Goal: Task Accomplishment & Management: Manage account settings

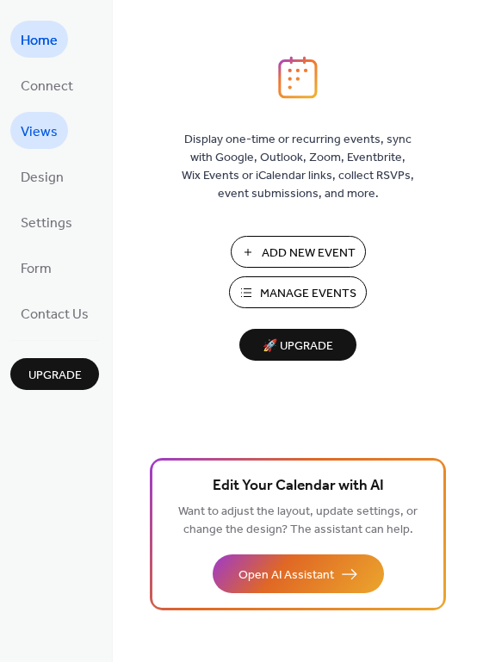
click at [41, 132] on span "Views" at bounding box center [39, 132] width 37 height 27
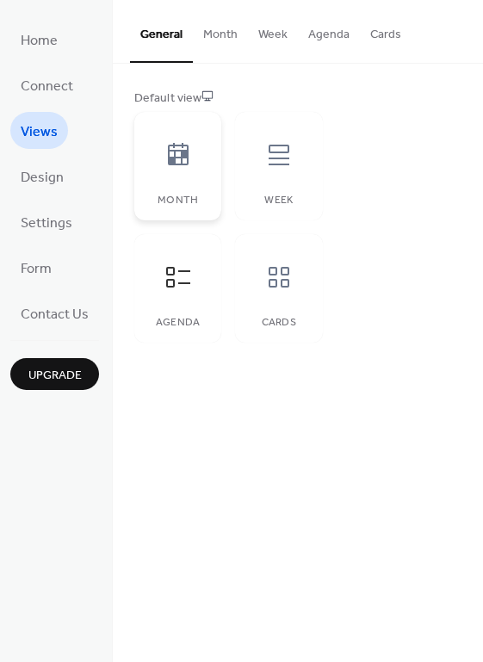
click at [184, 187] on div "Month" at bounding box center [177, 166] width 87 height 108
click at [178, 263] on icon at bounding box center [178, 277] width 28 height 28
click at [47, 212] on span "Settings" at bounding box center [47, 223] width 52 height 27
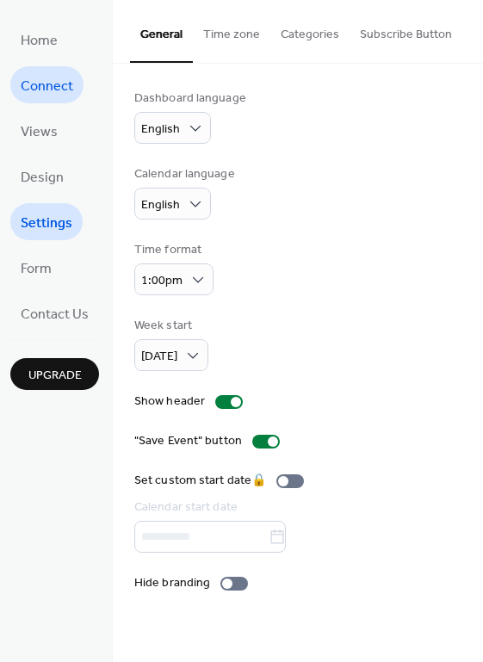
click at [60, 94] on span "Connect" at bounding box center [47, 86] width 52 height 27
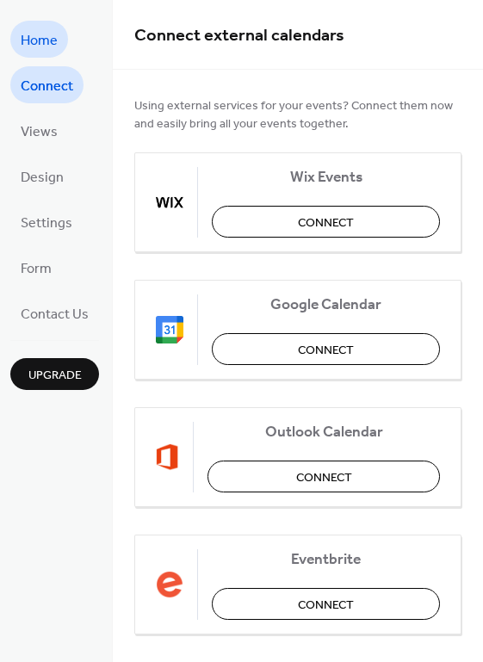
click at [34, 41] on span "Home" at bounding box center [39, 41] width 37 height 27
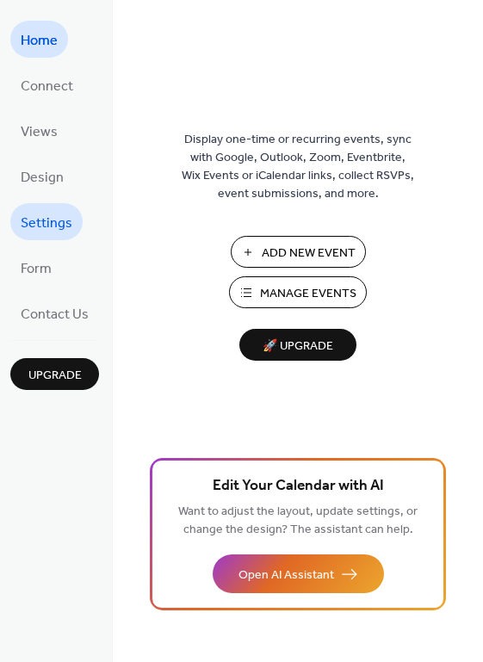
click at [72, 217] on link "Settings" at bounding box center [46, 221] width 72 height 37
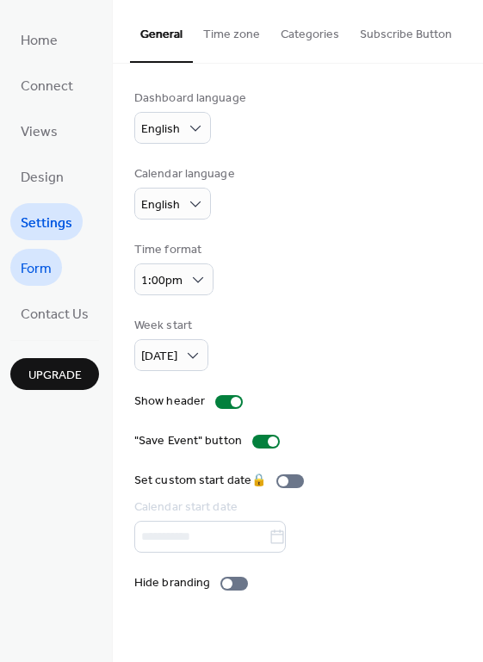
click at [24, 269] on span "Form" at bounding box center [36, 268] width 31 height 27
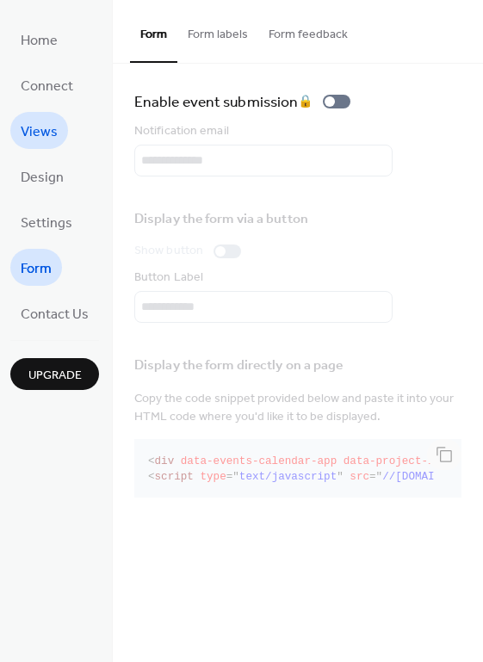
click at [47, 119] on span "Views" at bounding box center [39, 132] width 37 height 27
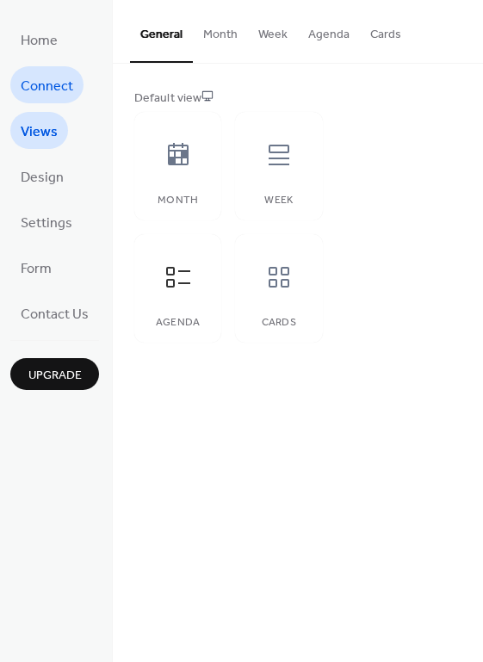
click at [36, 85] on span "Connect" at bounding box center [47, 86] width 52 height 27
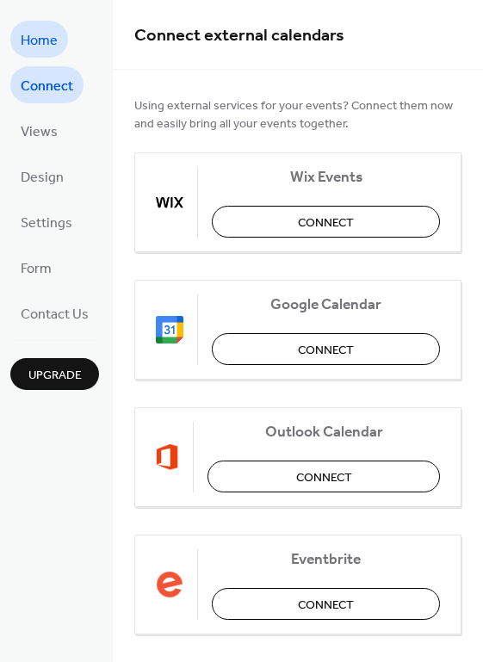
click at [26, 34] on span "Home" at bounding box center [39, 41] width 37 height 27
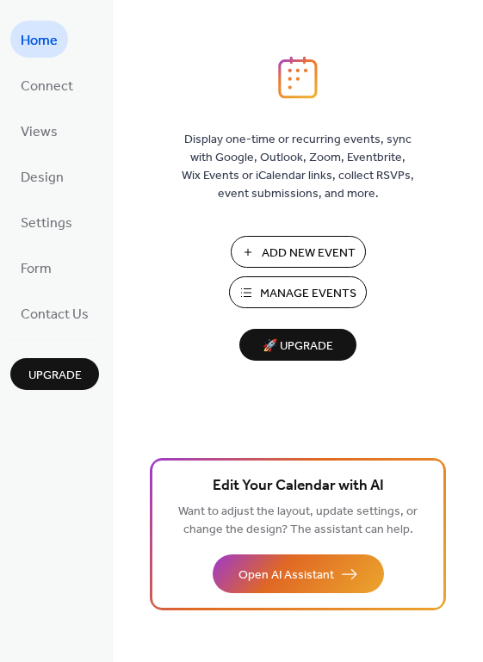
click at [311, 249] on span "Add New Event" at bounding box center [309, 253] width 94 height 18
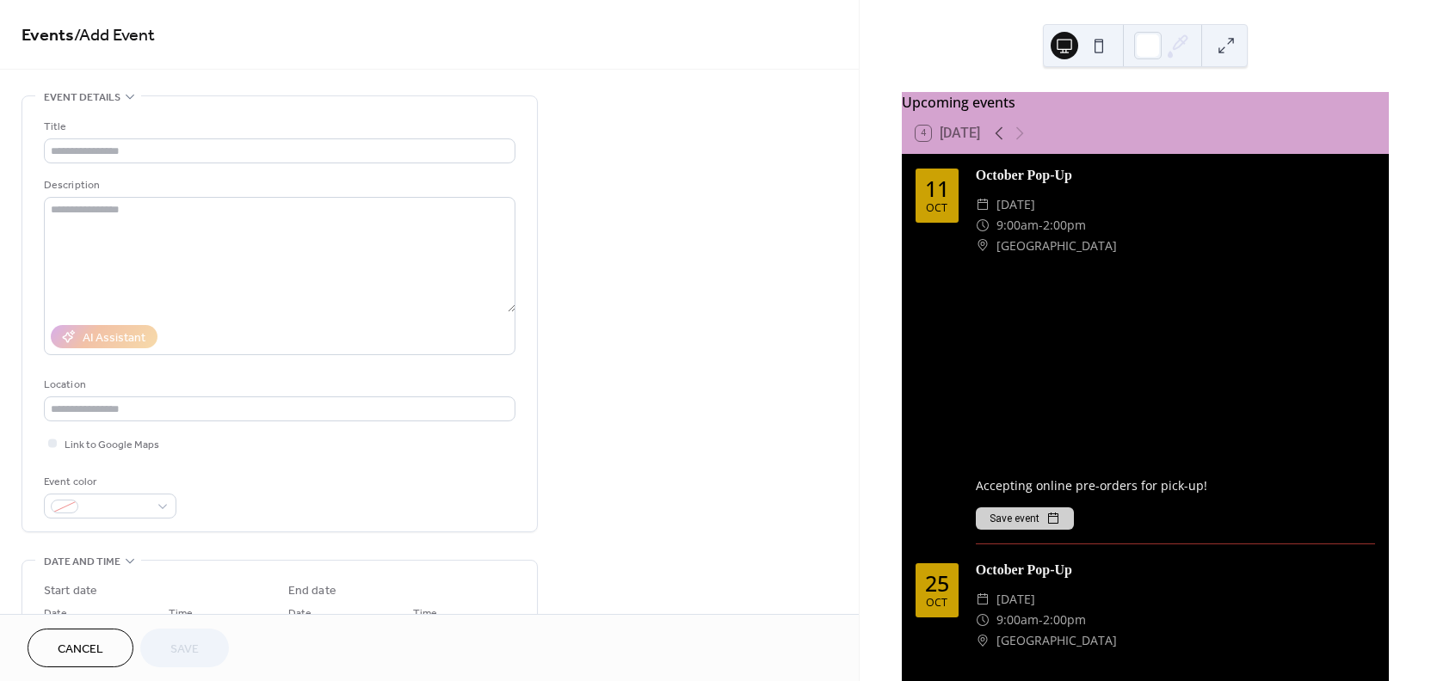
click at [1301, 211] on div "​ Saturday, October 11, 2025" at bounding box center [1175, 204] width 399 height 21
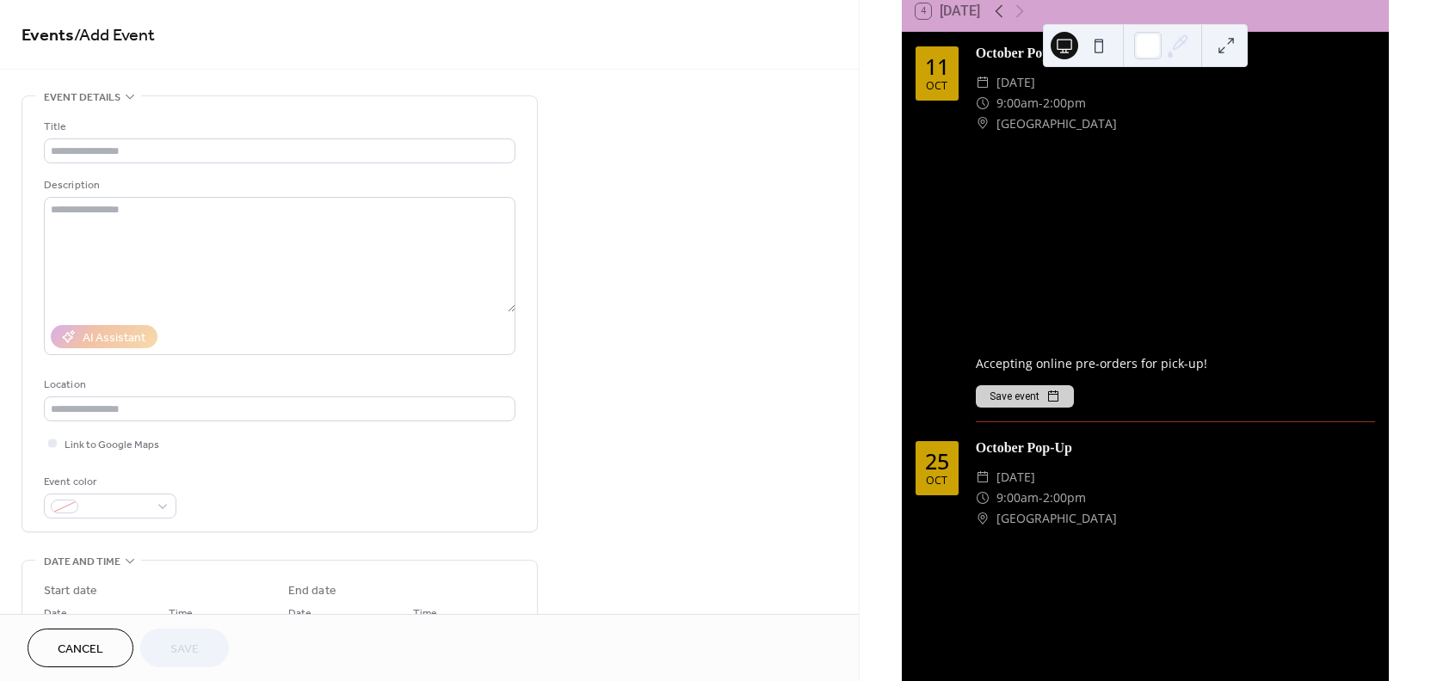
scroll to position [129, 0]
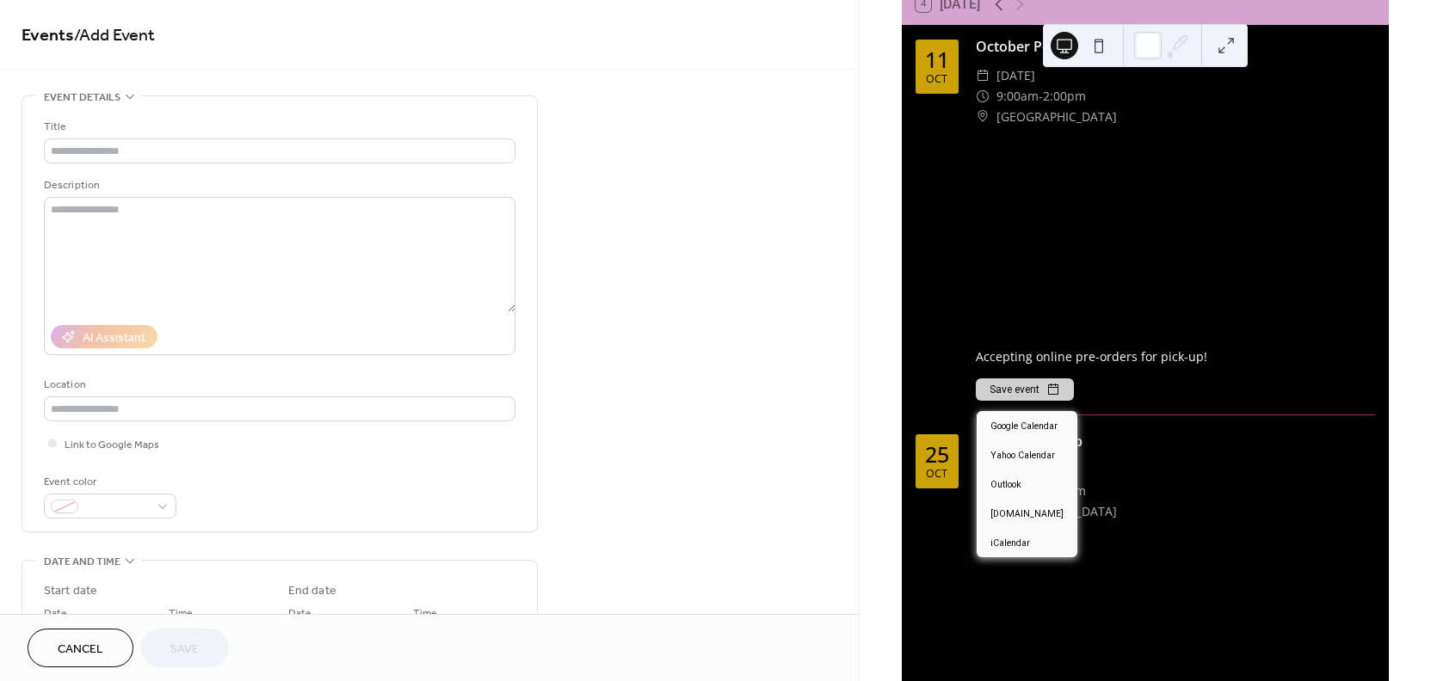
click at [1026, 397] on button "Save event" at bounding box center [1025, 390] width 98 height 22
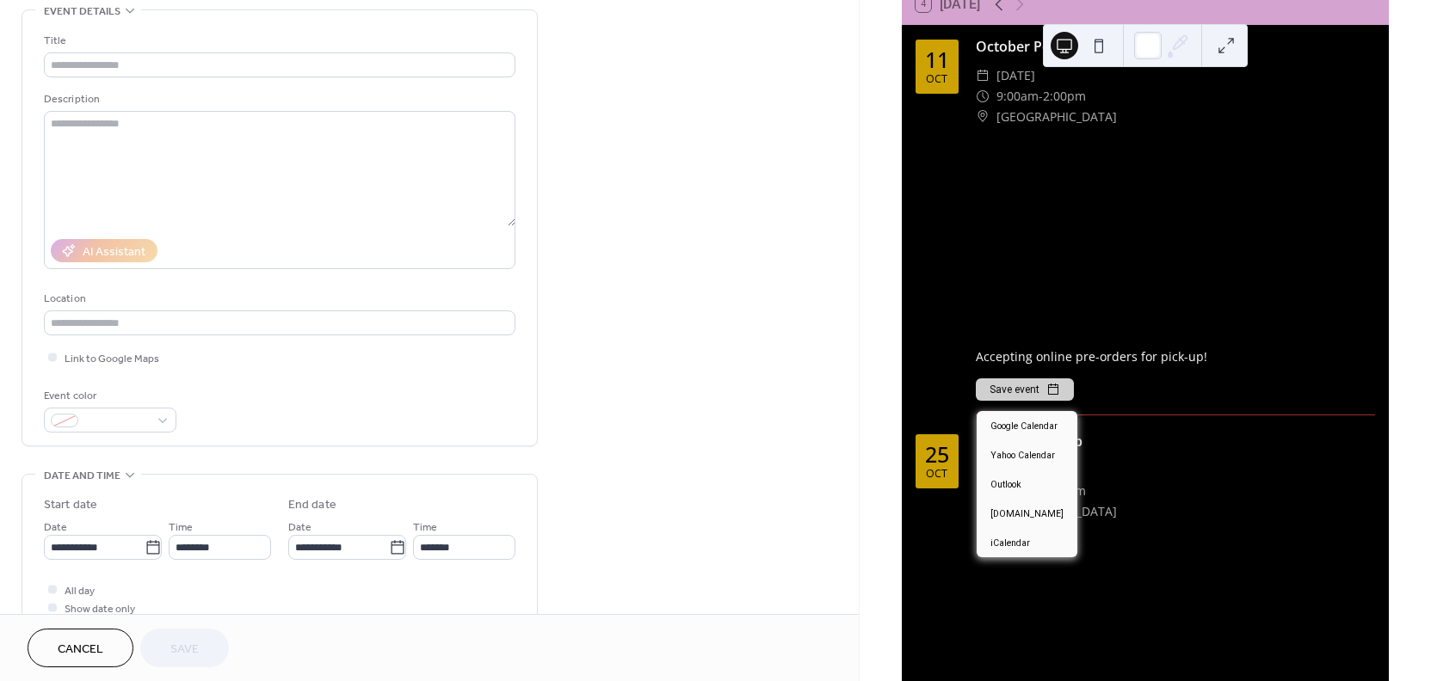
scroll to position [24, 0]
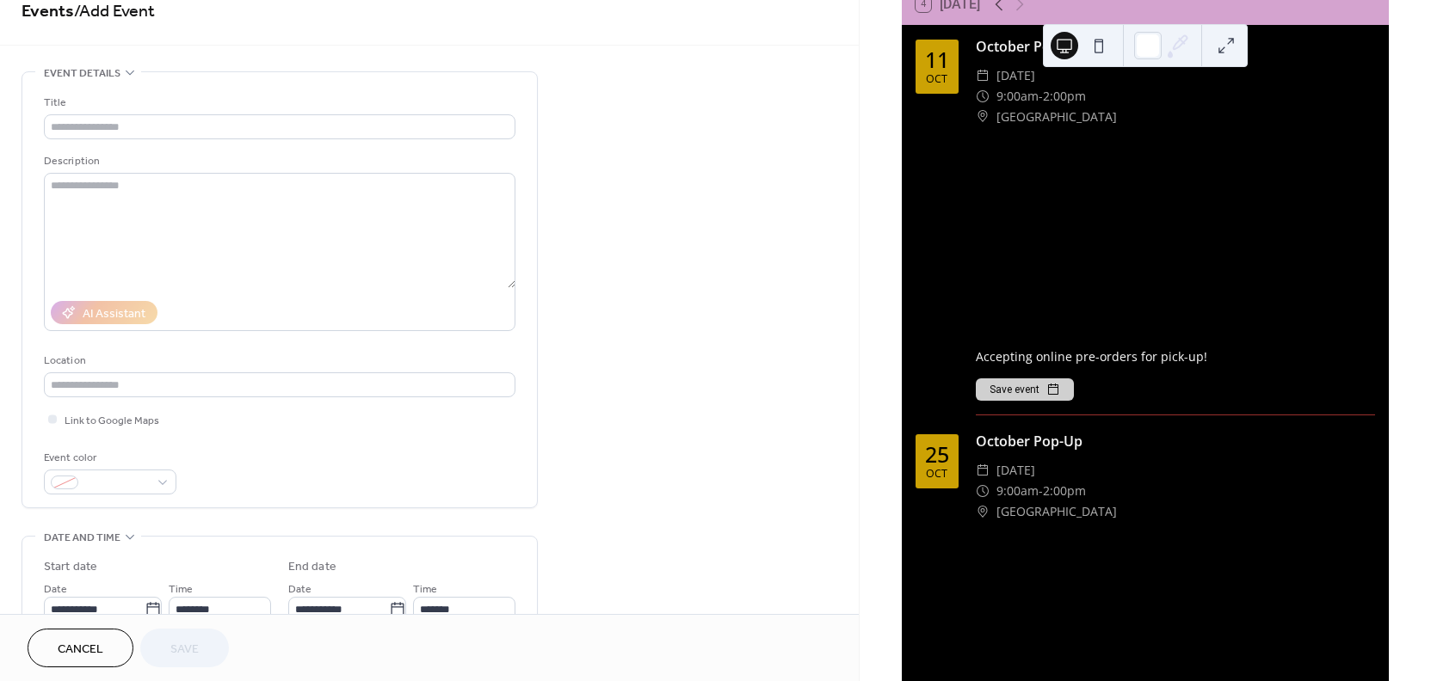
click at [1279, 335] on div at bounding box center [1175, 235] width 399 height 200
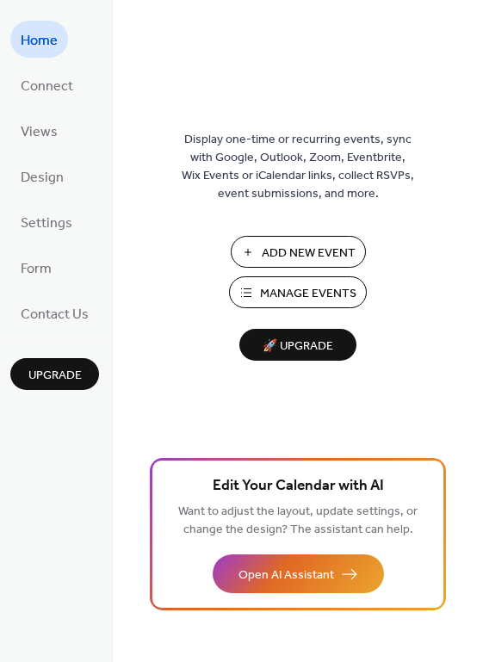
click at [298, 295] on span "Manage Events" at bounding box center [308, 294] width 96 height 18
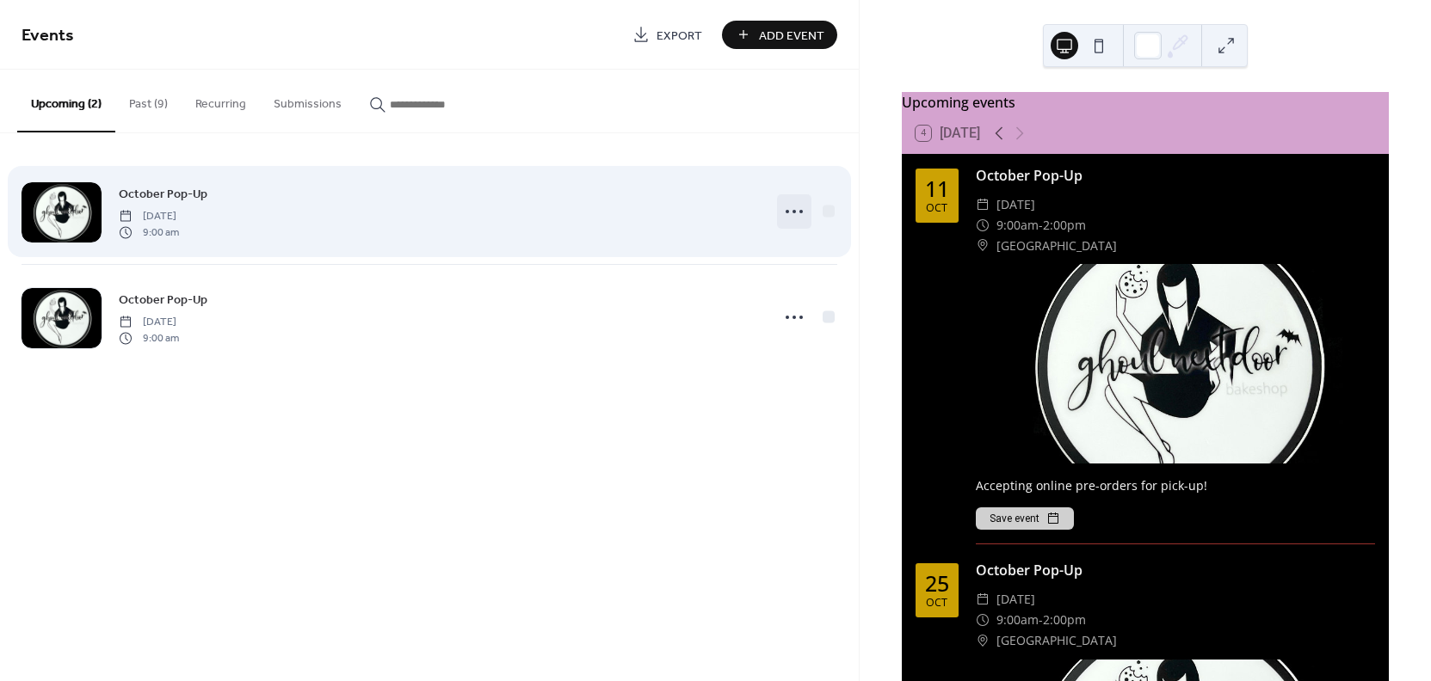
click at [791, 209] on icon at bounding box center [794, 212] width 28 height 28
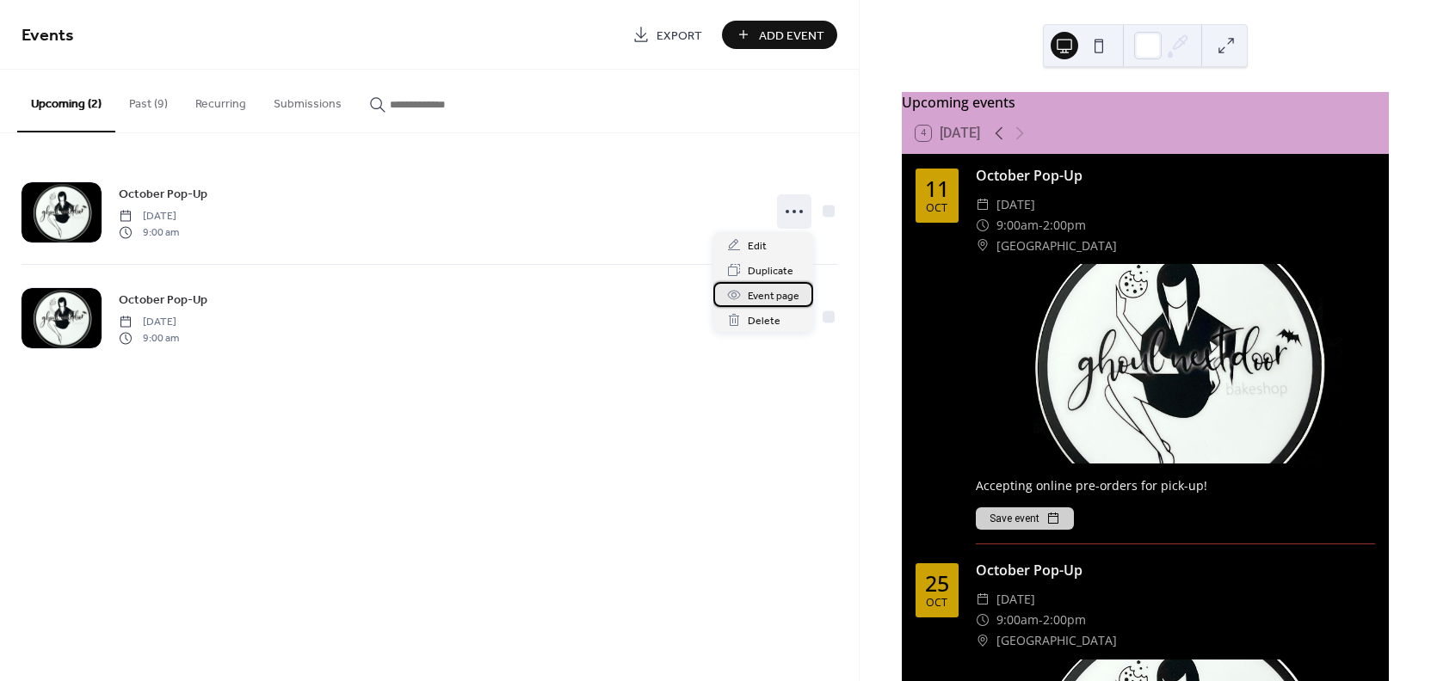
click at [787, 283] on div "Event page" at bounding box center [763, 294] width 100 height 25
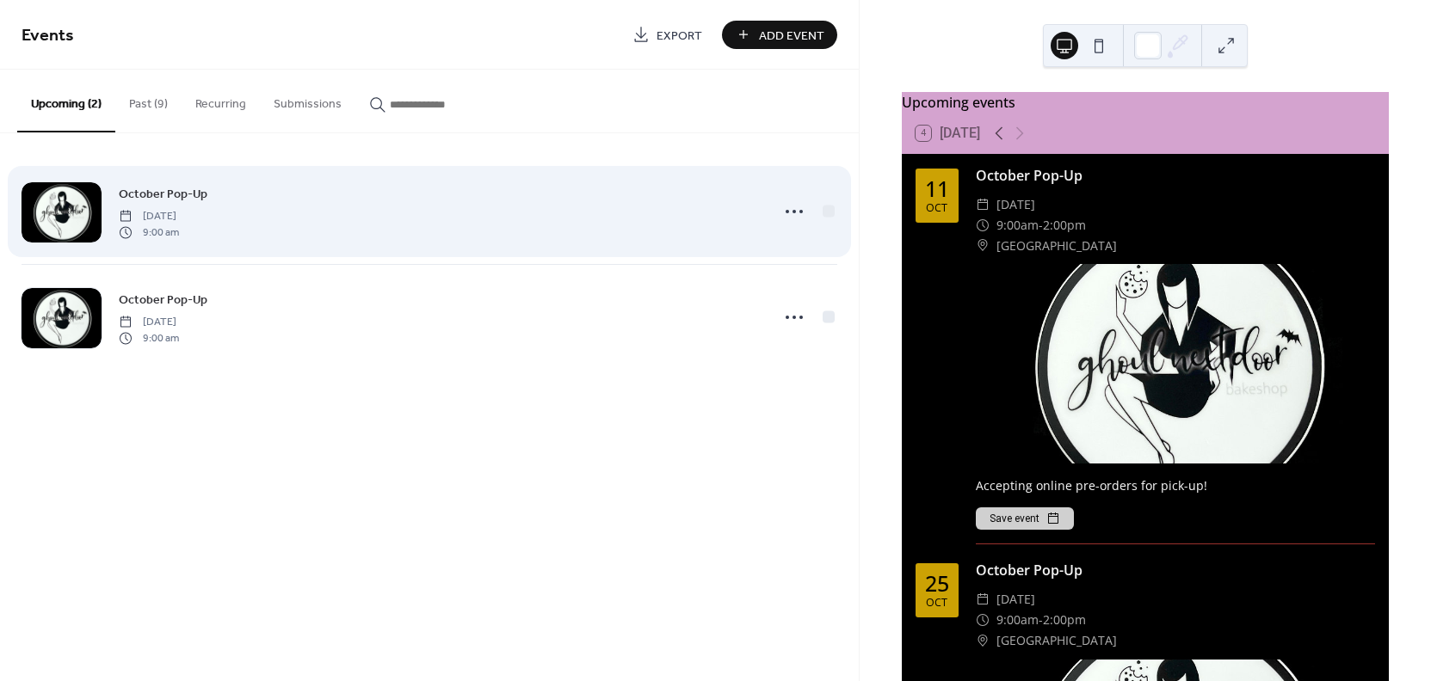
click at [384, 206] on div "October Pop-Up Saturday, October 11, 2025 9:00 am" at bounding box center [439, 211] width 640 height 55
click at [828, 213] on div at bounding box center [828, 211] width 12 height 12
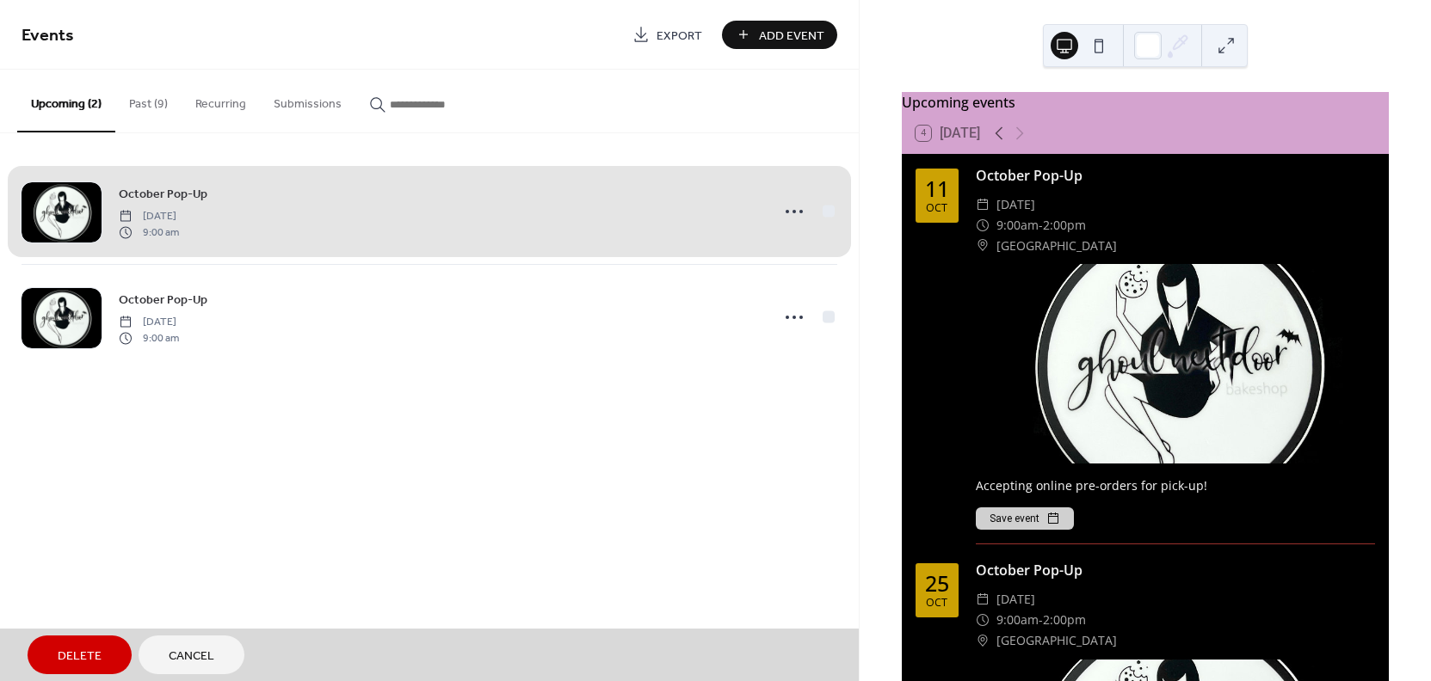
click at [828, 213] on div "October Pop-Up Saturday, October 11, 2025 9:00 am" at bounding box center [430, 211] width 816 height 105
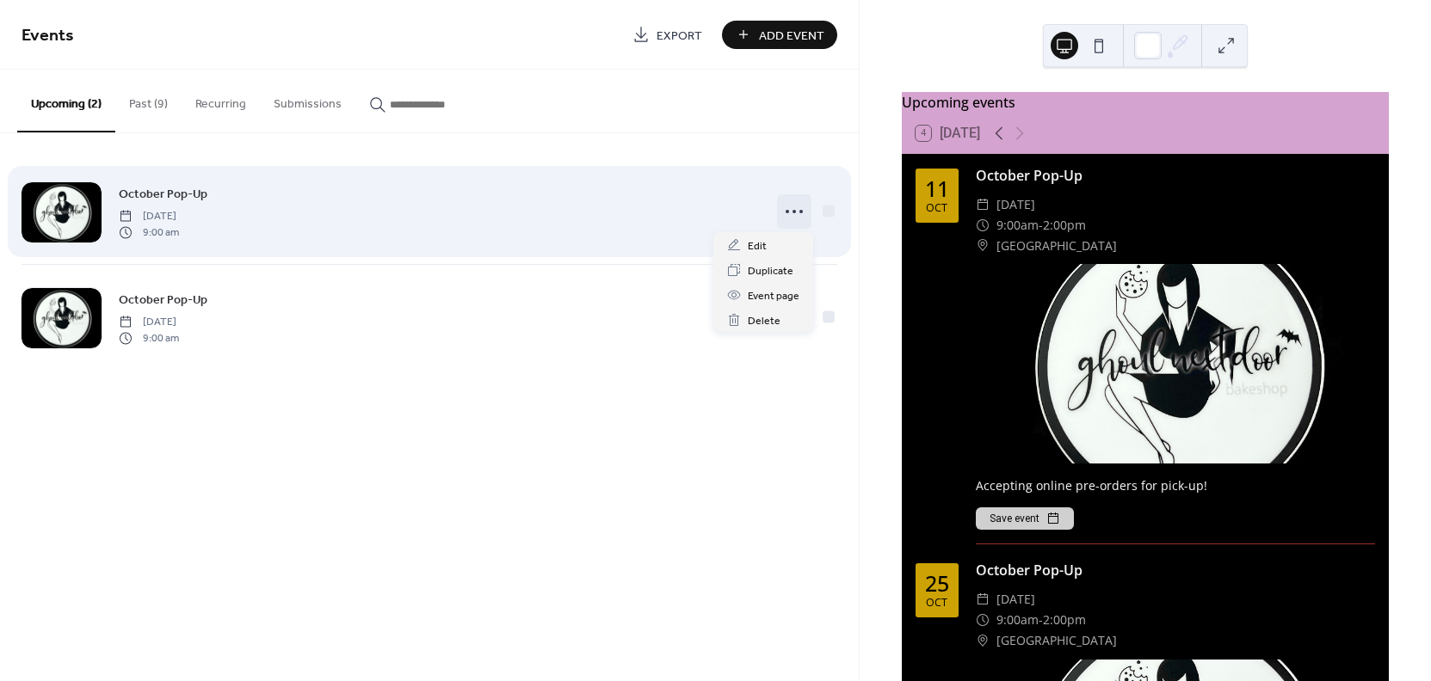
click at [792, 212] on circle at bounding box center [793, 211] width 3 height 3
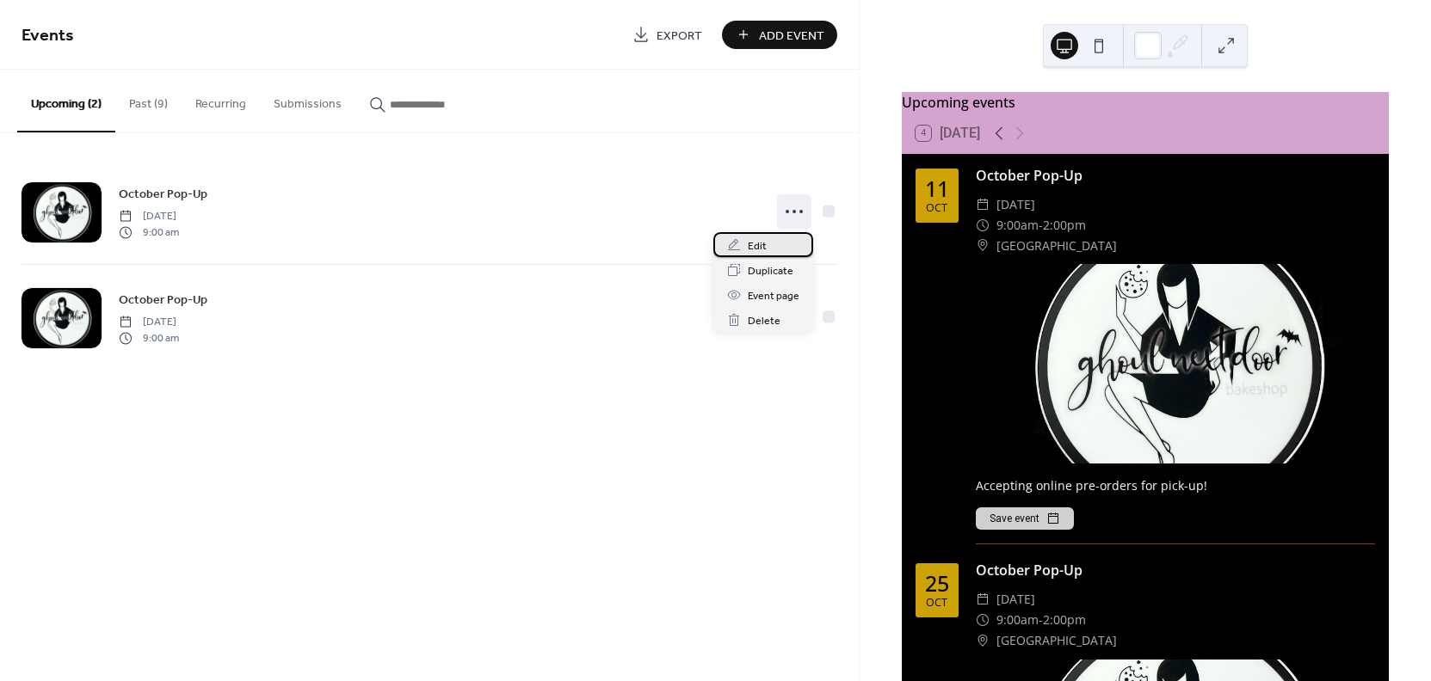
click at [761, 248] on span "Edit" at bounding box center [757, 246] width 19 height 18
